Goal: Transaction & Acquisition: Obtain resource

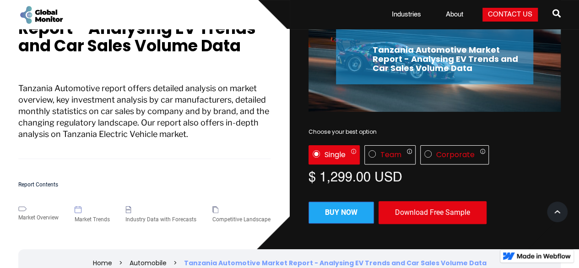
scroll to position [92, 0]
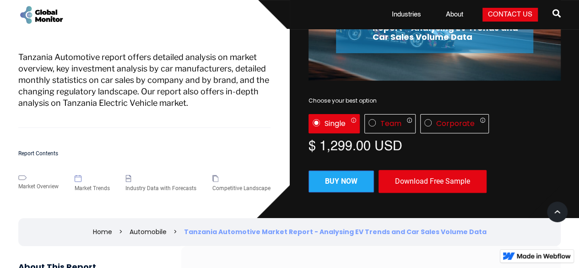
click at [417, 181] on div "Download Free Sample" at bounding box center [432, 181] width 108 height 23
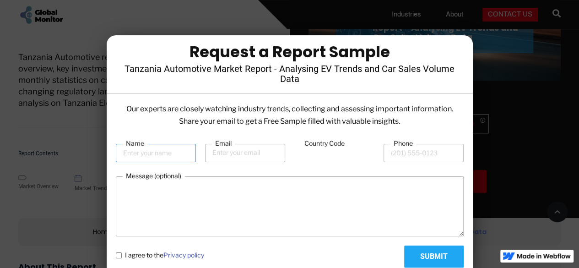
click at [162, 152] on input "Name" at bounding box center [156, 153] width 80 height 18
type input "[PERSON_NAME]"
click at [239, 153] on input "Email" at bounding box center [245, 153] width 80 height 18
type input "[EMAIL_ADDRESS][DOMAIN_NAME]"
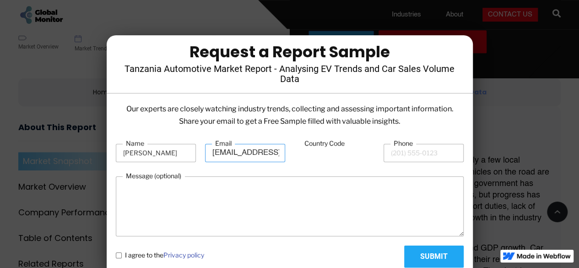
scroll to position [320, 0]
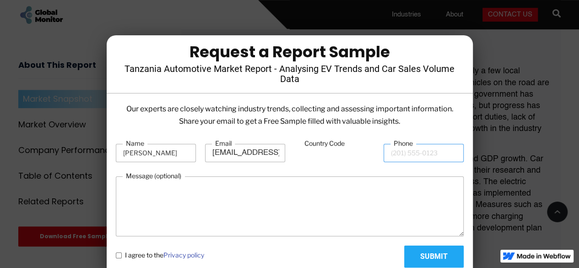
click at [418, 151] on input "Phone" at bounding box center [424, 153] width 80 height 18
click at [330, 162] on input "Country Code" at bounding box center [334, 153] width 80 height 17
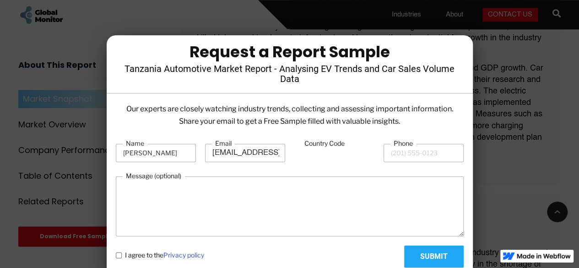
scroll to position [412, 0]
click at [117, 255] on policy "I agree to the Privacy policy" at bounding box center [119, 255] width 6 height 6
checkbox policy "true"
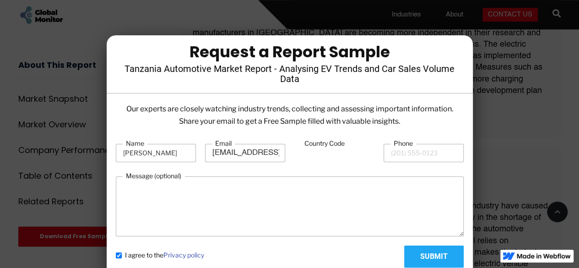
click at [419, 258] on input "Submit" at bounding box center [433, 256] width 59 height 22
click at [320, 151] on input "Country Code" at bounding box center [334, 153] width 80 height 17
click at [320, 143] on label "Country Code" at bounding box center [324, 143] width 47 height 9
click at [320, 145] on input "Country Code" at bounding box center [334, 153] width 80 height 17
click at [301, 154] on input "Country Code" at bounding box center [334, 153] width 80 height 17
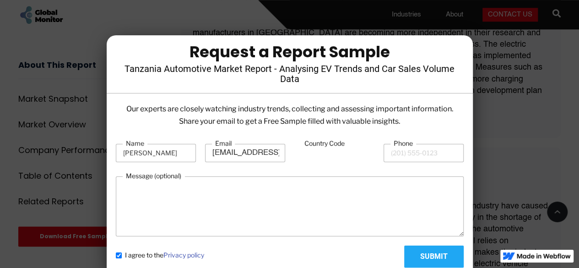
click at [312, 156] on input "Country Code" at bounding box center [334, 153] width 80 height 17
click at [309, 156] on input "Country Code" at bounding box center [334, 153] width 80 height 17
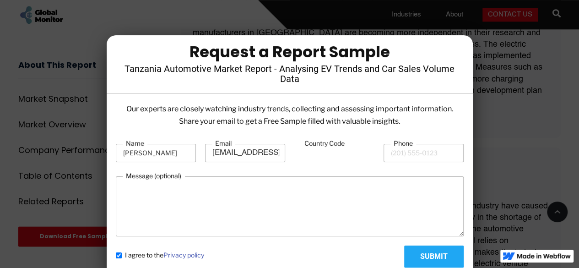
click at [311, 155] on input "Country Code" at bounding box center [334, 153] width 80 height 17
click at [397, 154] on input "Phone" at bounding box center [424, 153] width 80 height 18
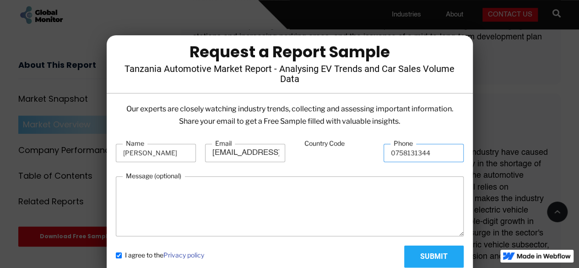
scroll to position [595, 0]
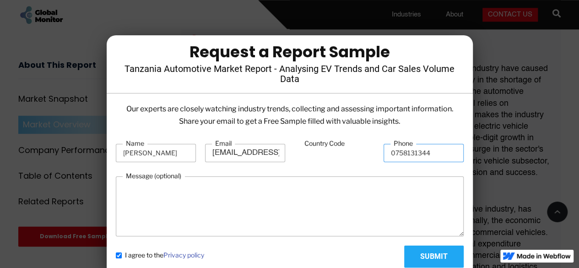
type input "0758131344"
click at [424, 255] on input "Submit" at bounding box center [433, 256] width 59 height 22
click at [327, 169] on form "Name Anesu Chasosa Email anesu.chasosa@karimjee.com Country Code Phone 07581313…" at bounding box center [290, 203] width 348 height 129
click at [325, 168] on form "Name Anesu Chasosa Email anesu.chasosa@karimjee.com Country Code Phone 07581313…" at bounding box center [290, 203] width 348 height 129
click at [316, 152] on input "Country Code" at bounding box center [334, 153] width 80 height 17
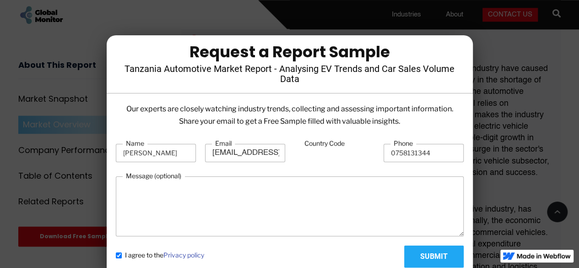
click at [314, 152] on input "Country Code" at bounding box center [334, 153] width 80 height 17
type input "2312"
click at [204, 162] on div "Name Anesu Chasosa Email anesu.chasosa@karimjee.com Country Code 2312 Phone 075…" at bounding box center [290, 153] width 348 height 28
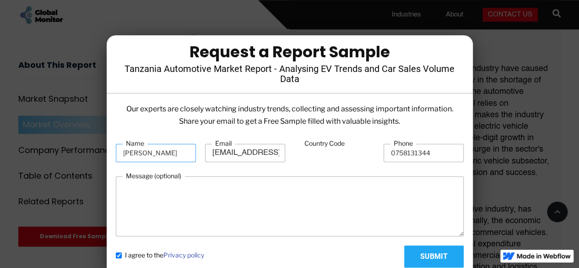
click at [177, 158] on input "[PERSON_NAME]" at bounding box center [156, 153] width 80 height 18
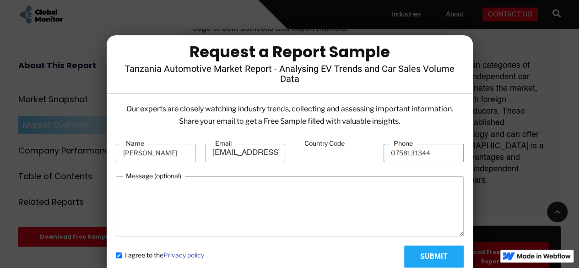
scroll to position [1007, 0]
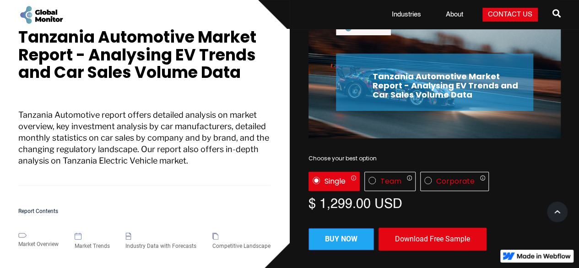
scroll to position [46, 0]
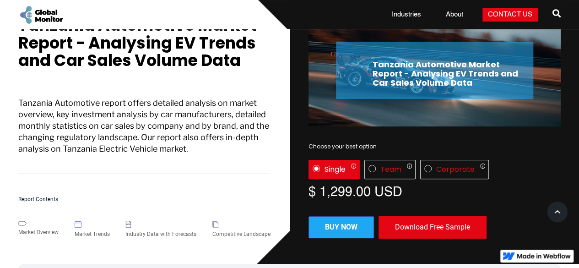
click at [429, 219] on div "Download Free Sample" at bounding box center [432, 227] width 108 height 23
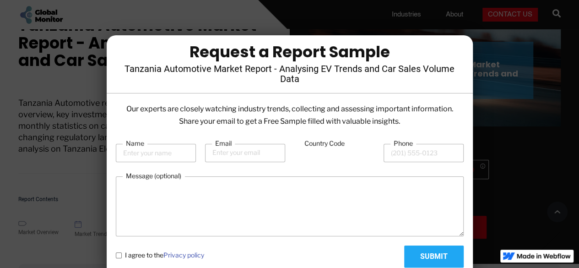
drag, startPoint x: 303, startPoint y: 151, endPoint x: 311, endPoint y: 152, distance: 7.8
click at [303, 151] on input "Country Code" at bounding box center [334, 153] width 80 height 17
click at [321, 153] on input "Country Code" at bounding box center [334, 153] width 80 height 17
click at [85, 141] on div at bounding box center [289, 134] width 579 height 268
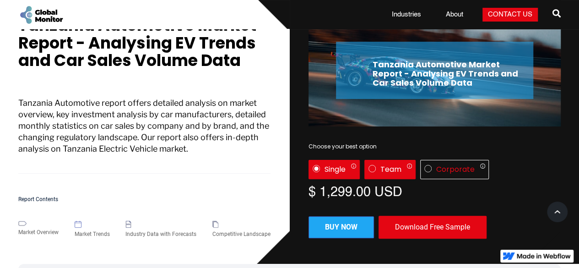
click at [394, 169] on div "Team" at bounding box center [390, 169] width 21 height 9
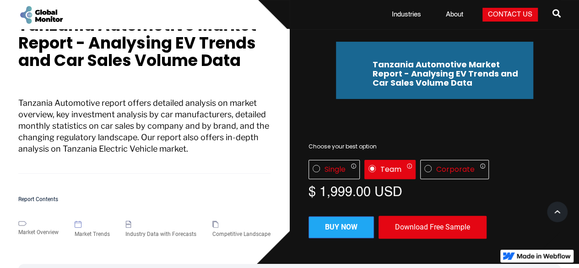
click at [416, 226] on div "Download Free Sample" at bounding box center [432, 227] width 108 height 23
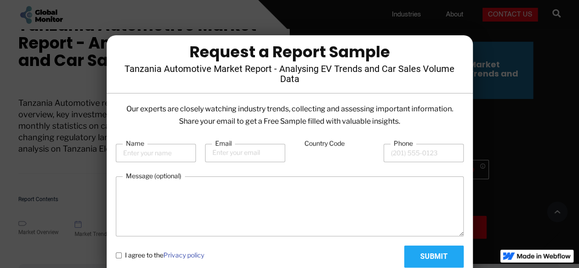
click at [52, 123] on div at bounding box center [289, 134] width 579 height 268
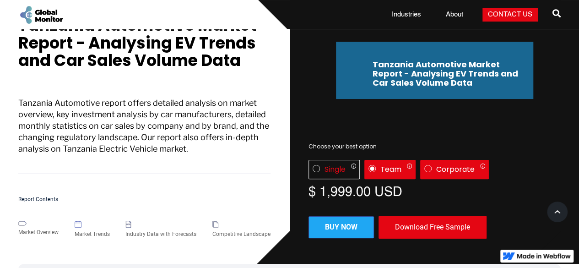
click at [425, 165] on img "License" at bounding box center [427, 168] width 7 height 7
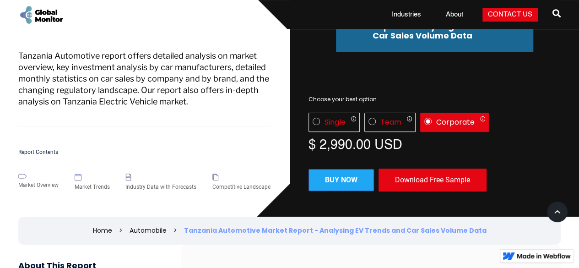
scroll to position [137, 0]
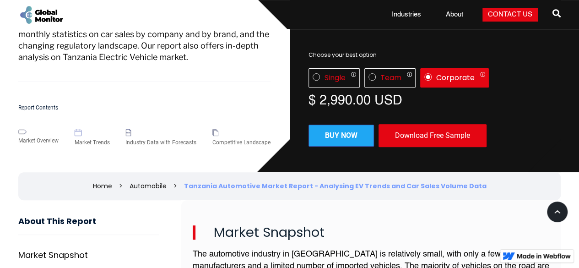
click at [394, 135] on div "Download Free Sample" at bounding box center [432, 135] width 108 height 23
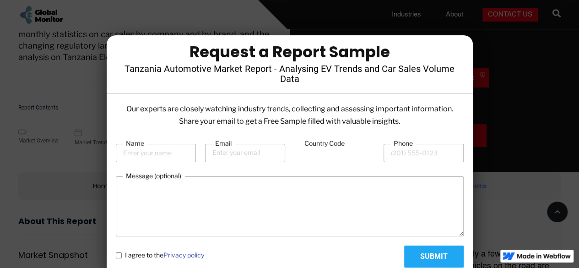
drag, startPoint x: 271, startPoint y: 142, endPoint x: 300, endPoint y: 156, distance: 32.1
click at [271, 142] on div "Email" at bounding box center [245, 153] width 80 height 28
click at [300, 156] on input "Country Code" at bounding box center [334, 153] width 80 height 17
click at [309, 157] on input "Country Code" at bounding box center [334, 153] width 80 height 17
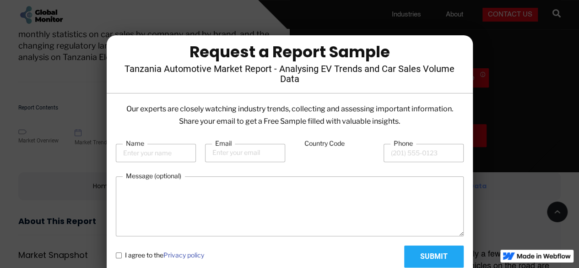
click at [335, 163] on div "Country Code" at bounding box center [334, 153] width 80 height 28
click at [165, 158] on input "Name" at bounding box center [156, 153] width 80 height 18
type input "[PERSON_NAME]"
click at [248, 152] on input "Email" at bounding box center [245, 153] width 80 height 18
type input "[EMAIL_ADDRESS][DOMAIN_NAME]"
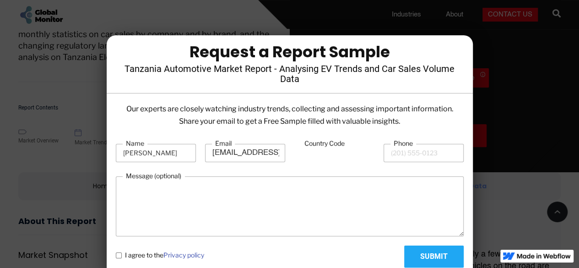
click at [341, 150] on input "Country Code" at bounding box center [334, 153] width 80 height 17
click at [340, 150] on input "Country Code" at bounding box center [334, 153] width 80 height 17
click at [394, 154] on input "Phone" at bounding box center [424, 153] width 80 height 18
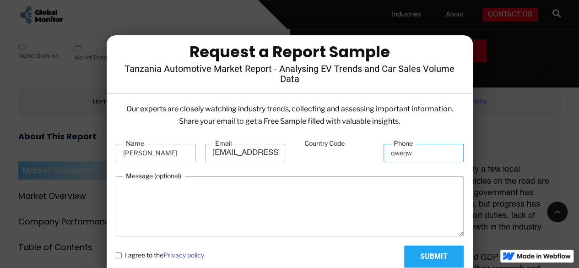
scroll to position [320, 0]
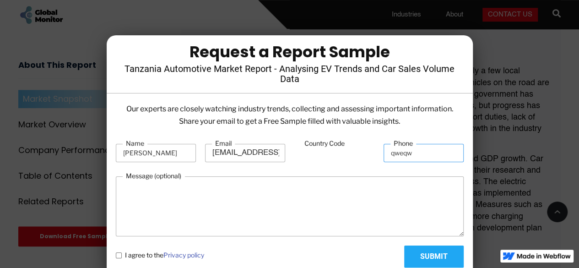
type input "qweqw"
click at [427, 240] on form "Name [PERSON_NAME] Email [EMAIL_ADDRESS][DOMAIN_NAME] Country Code Phone qweqw …" at bounding box center [290, 203] width 348 height 129
click at [425, 248] on input "Submit" at bounding box center [433, 256] width 59 height 22
click at [317, 177] on textarea "Message (optional)" at bounding box center [290, 206] width 348 height 60
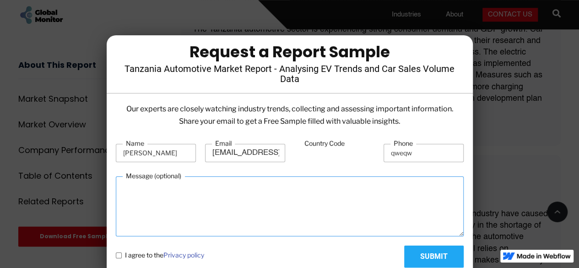
scroll to position [458, 0]
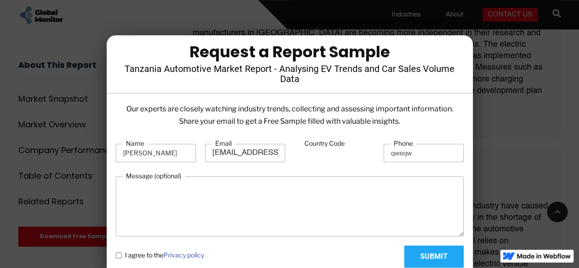
click at [119, 254] on policy "I agree to the Privacy policy" at bounding box center [119, 255] width 6 height 6
checkbox policy "true"
click at [246, 14] on div at bounding box center [289, 134] width 579 height 268
